Goal: Use online tool/utility: Utilize a website feature to perform a specific function

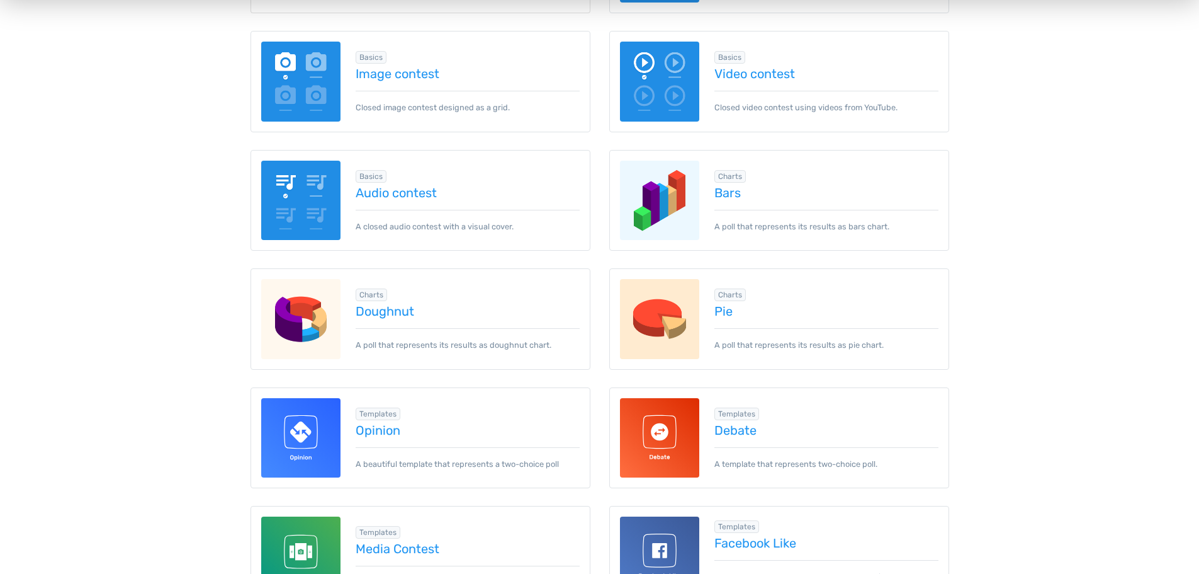
scroll to position [315, 0]
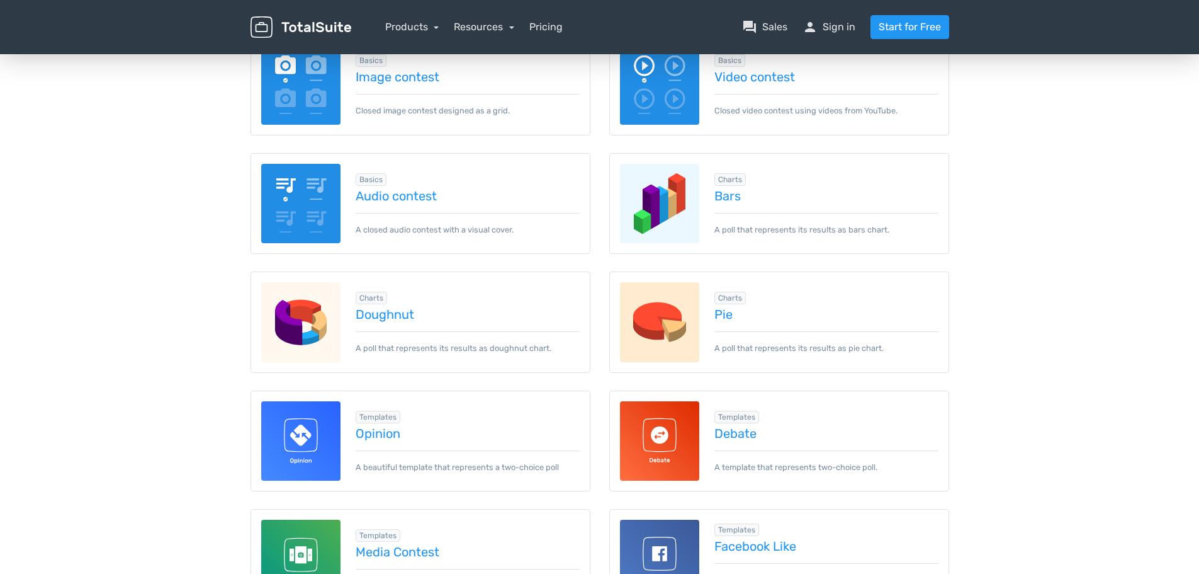
click at [665, 326] on img at bounding box center [660, 322] width 80 height 80
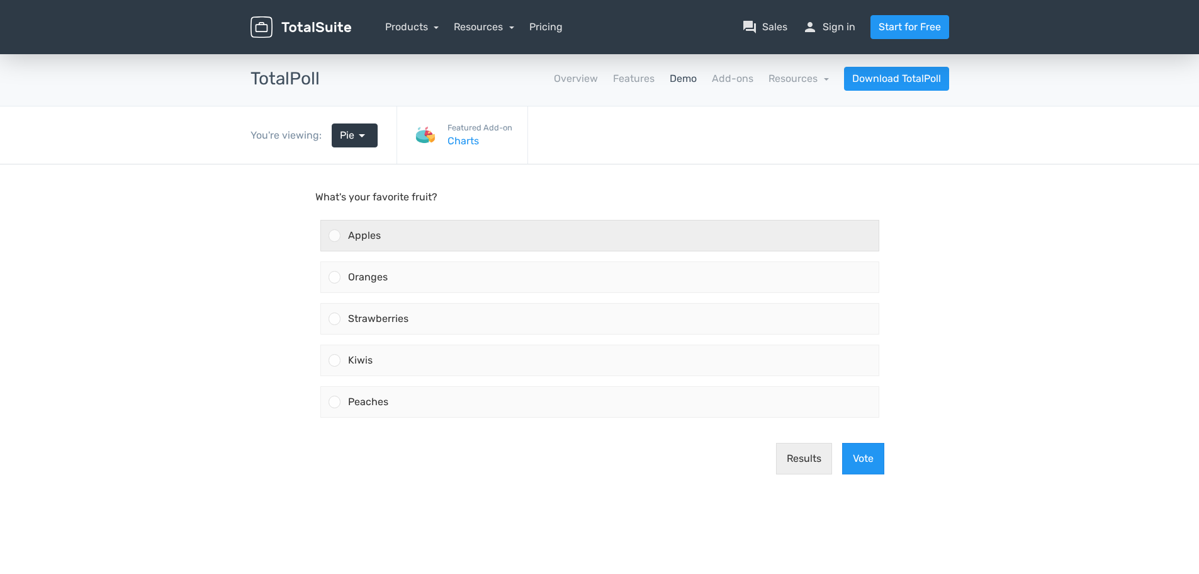
click at [415, 230] on div "Apples" at bounding box center [610, 235] width 538 height 30
click at [334, 235] on input "Apples" at bounding box center [334, 235] width 0 height 0
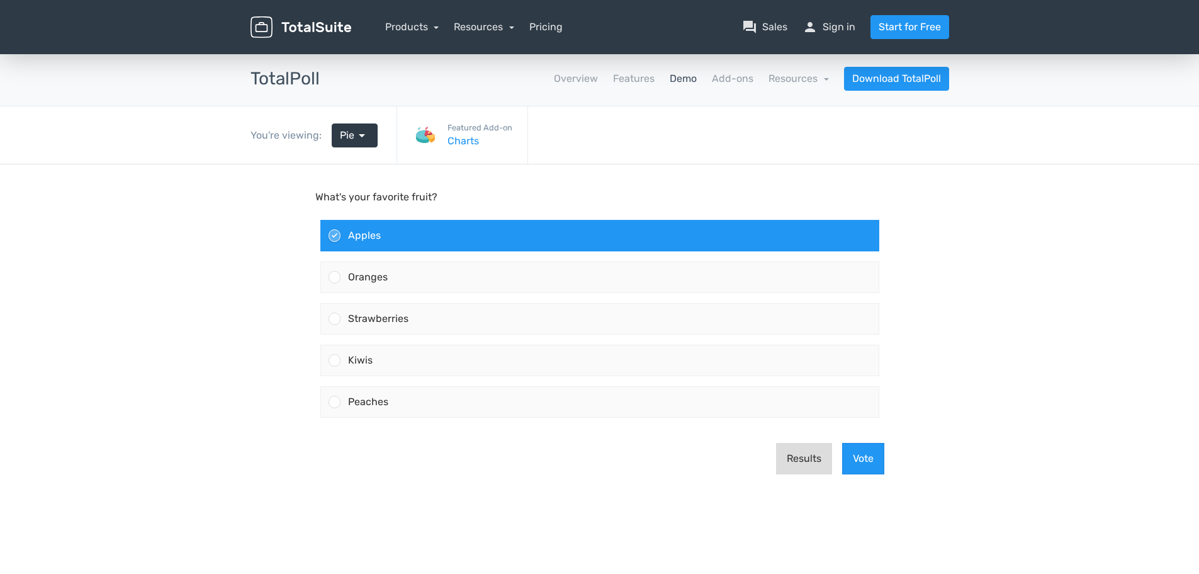
click at [797, 460] on button "Results" at bounding box center [804, 458] width 56 height 31
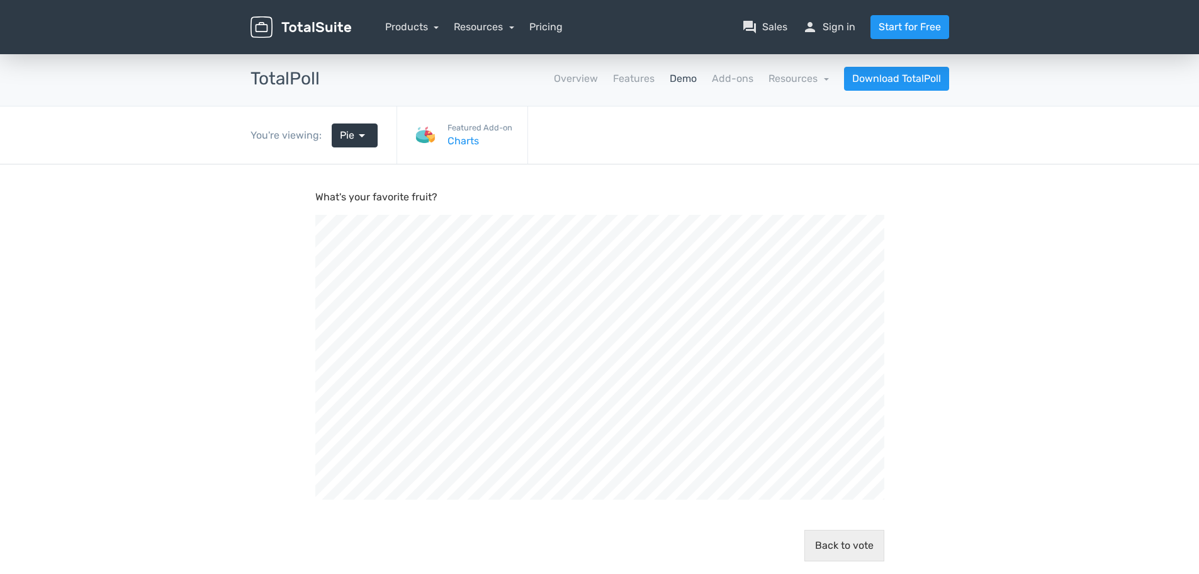
scroll to position [457, 1199]
click at [337, 141] on link "Pie arrow_drop_down" at bounding box center [355, 135] width 46 height 24
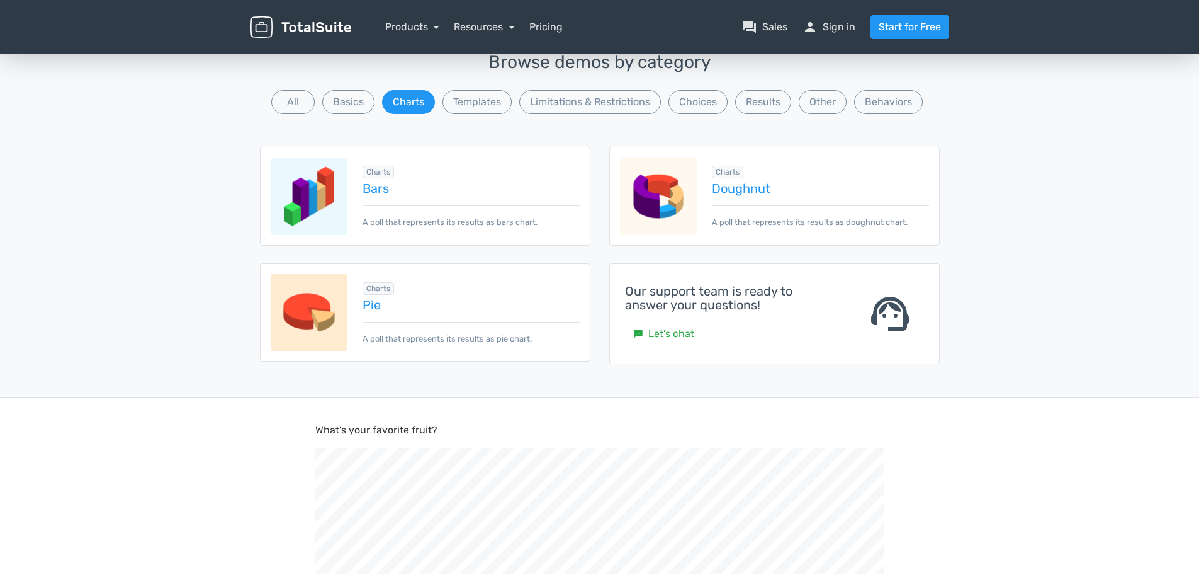
scroll to position [125, 0]
click at [322, 217] on img at bounding box center [309, 197] width 77 height 77
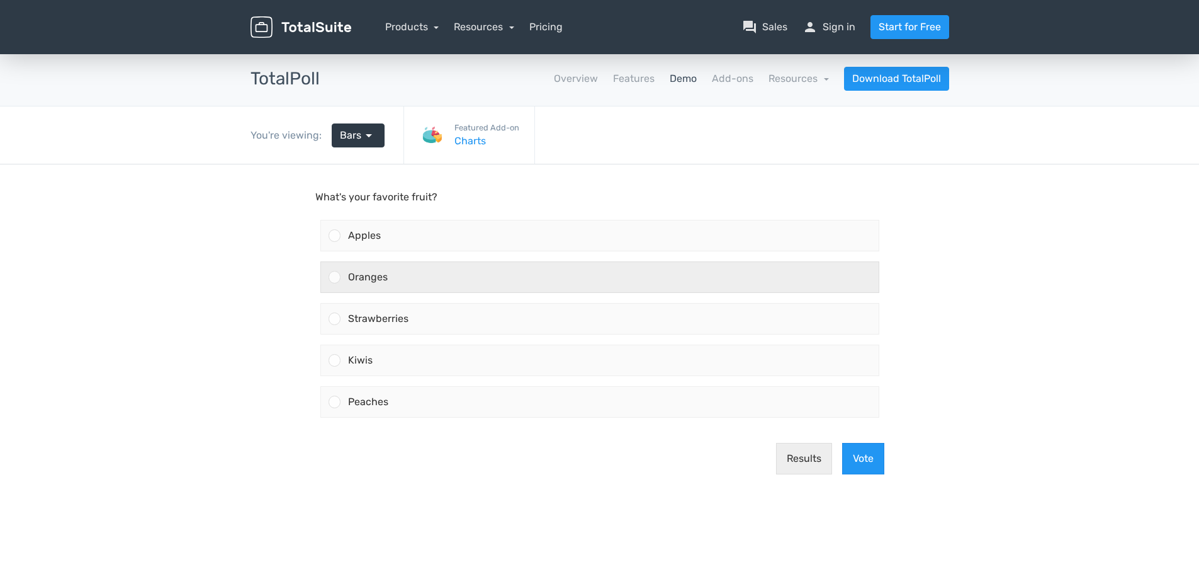
click at [429, 290] on div "Oranges" at bounding box center [610, 277] width 538 height 30
click at [334, 277] on input "Oranges" at bounding box center [334, 277] width 0 height 0
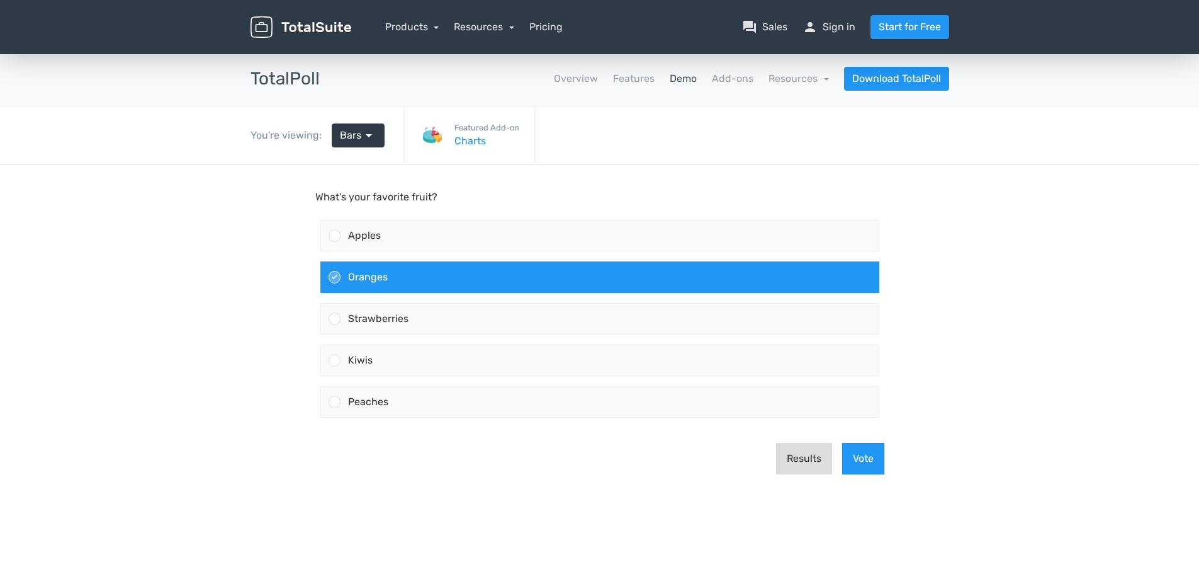
click at [788, 451] on button "Results" at bounding box center [804, 458] width 56 height 31
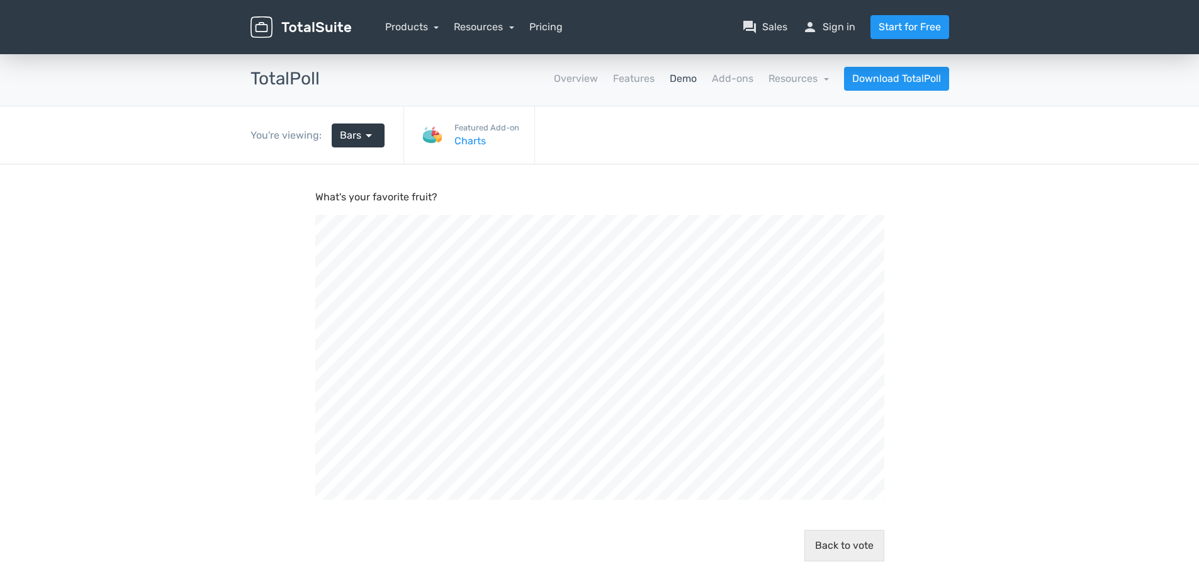
scroll to position [457, 1199]
click at [361, 138] on span "arrow_drop_down" at bounding box center [368, 135] width 15 height 15
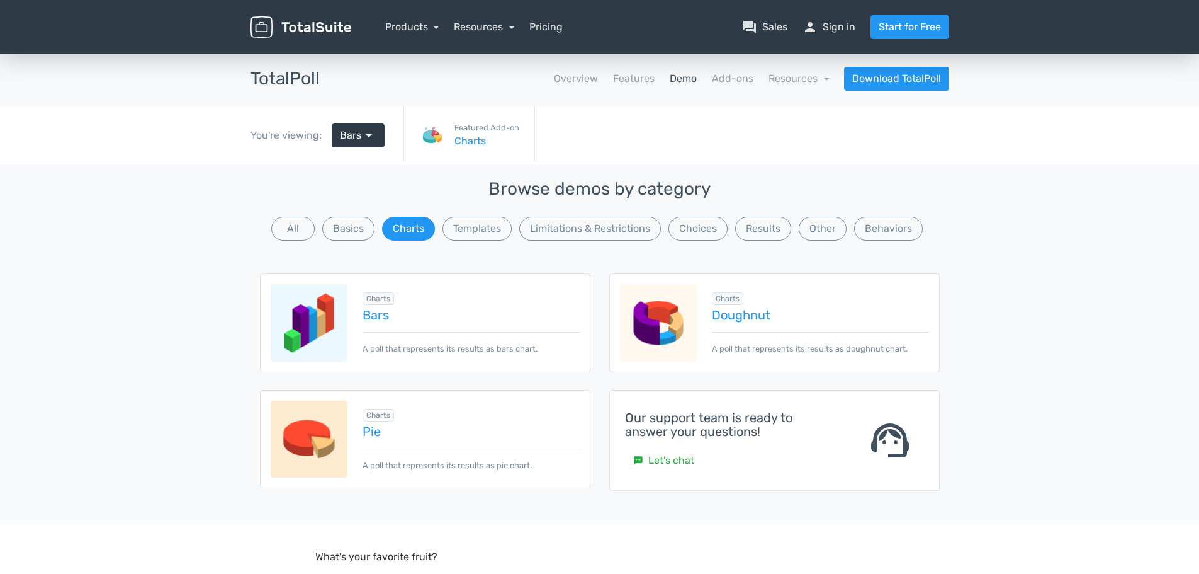
click at [321, 436] on img at bounding box center [309, 438] width 77 height 77
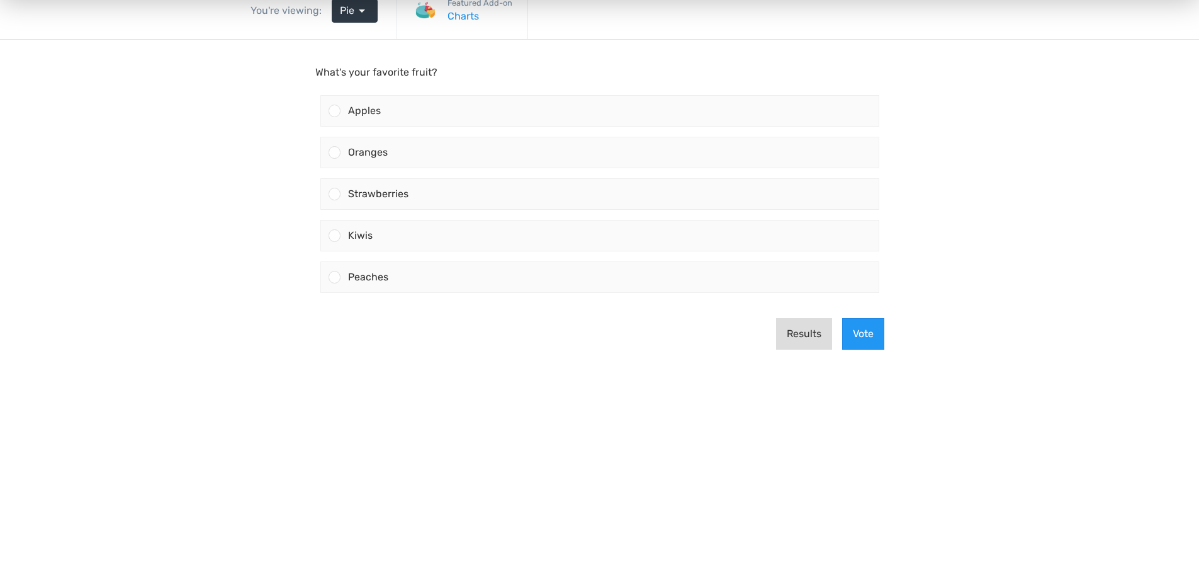
click at [806, 342] on button "Results" at bounding box center [804, 333] width 56 height 31
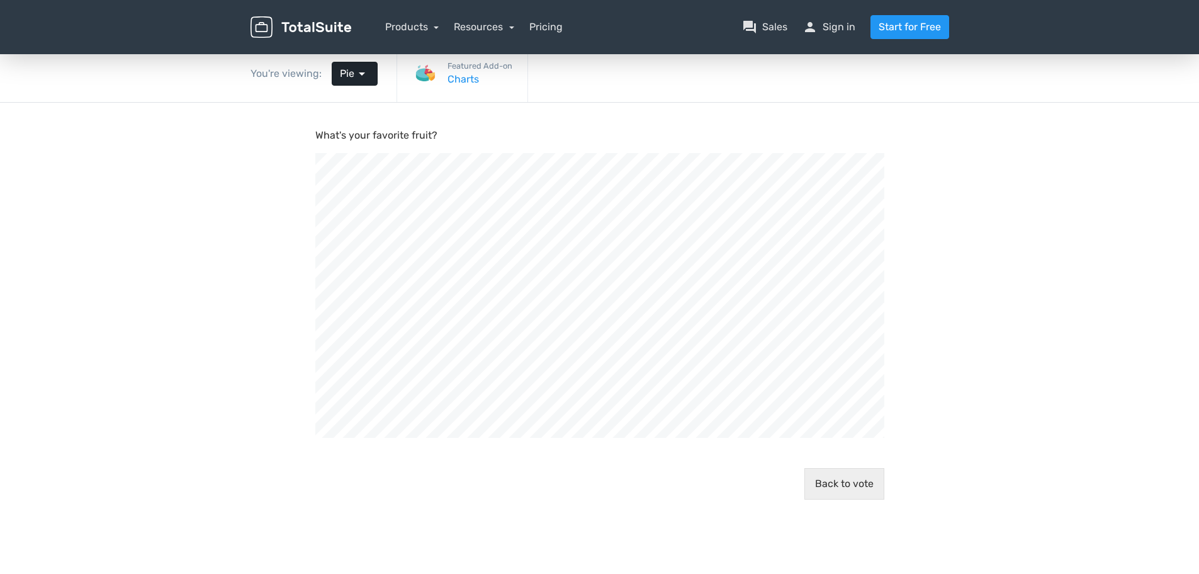
scroll to position [432, 1199]
click at [359, 82] on link "Pie arrow_drop_down" at bounding box center [355, 74] width 46 height 24
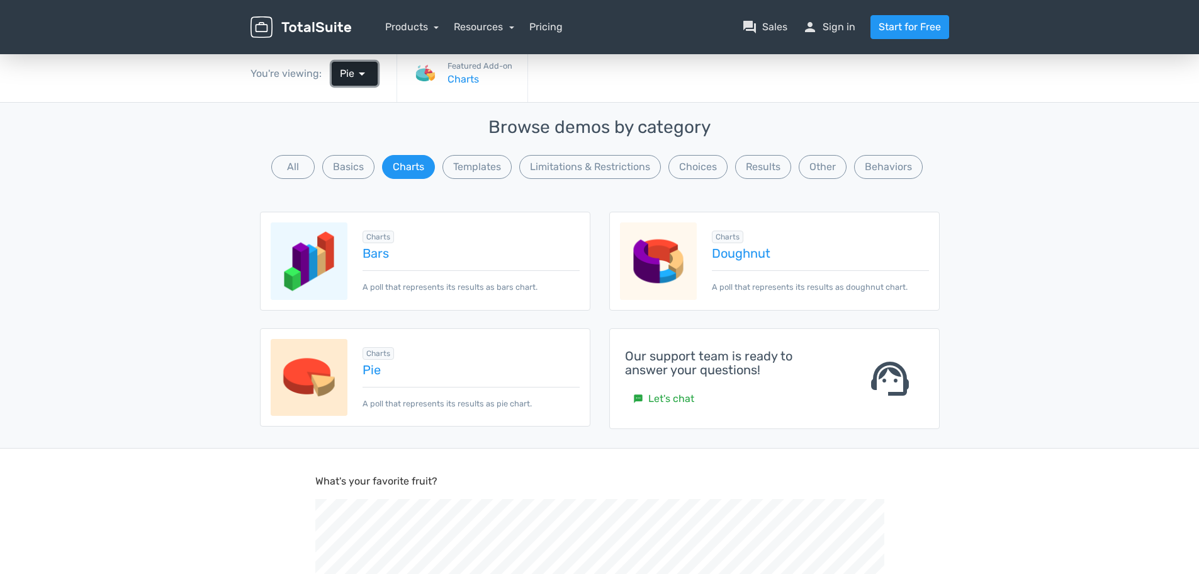
scroll to position [457, 1199]
